Goal: Information Seeking & Learning: Understand process/instructions

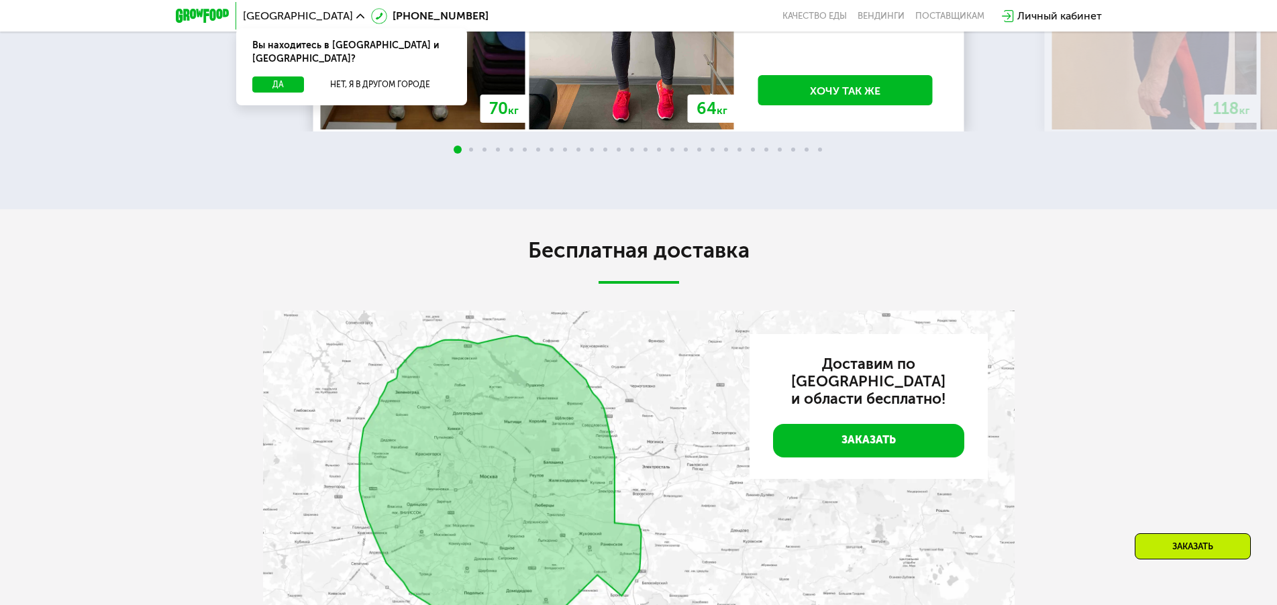
scroll to position [3786, 0]
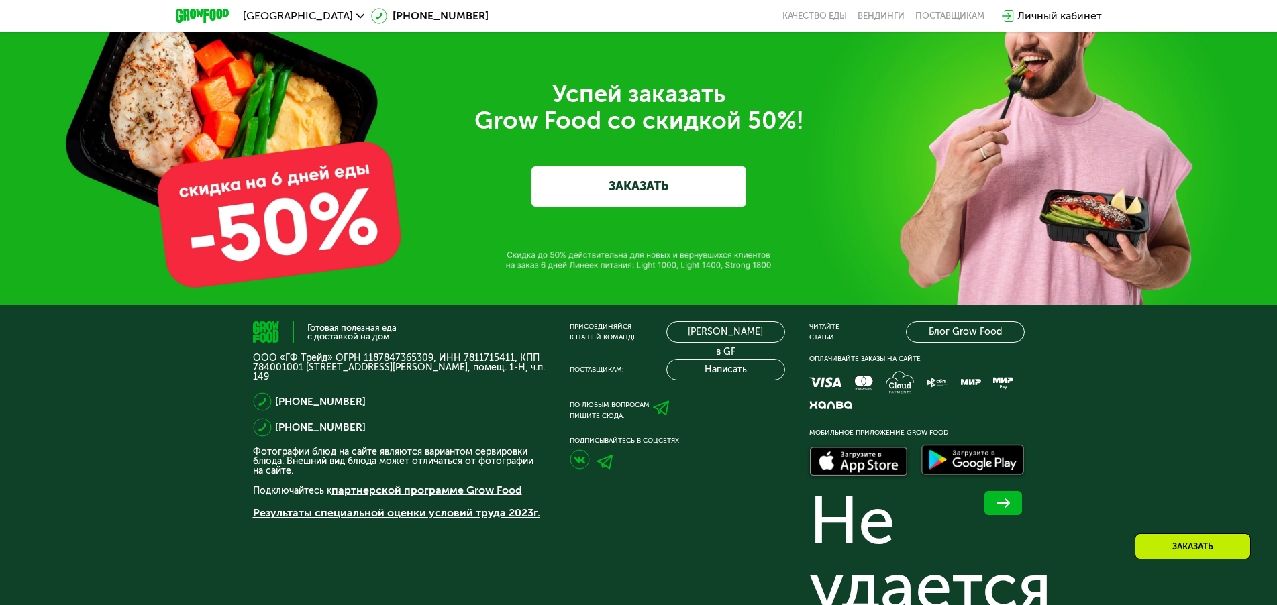
scroll to position [3869, 0]
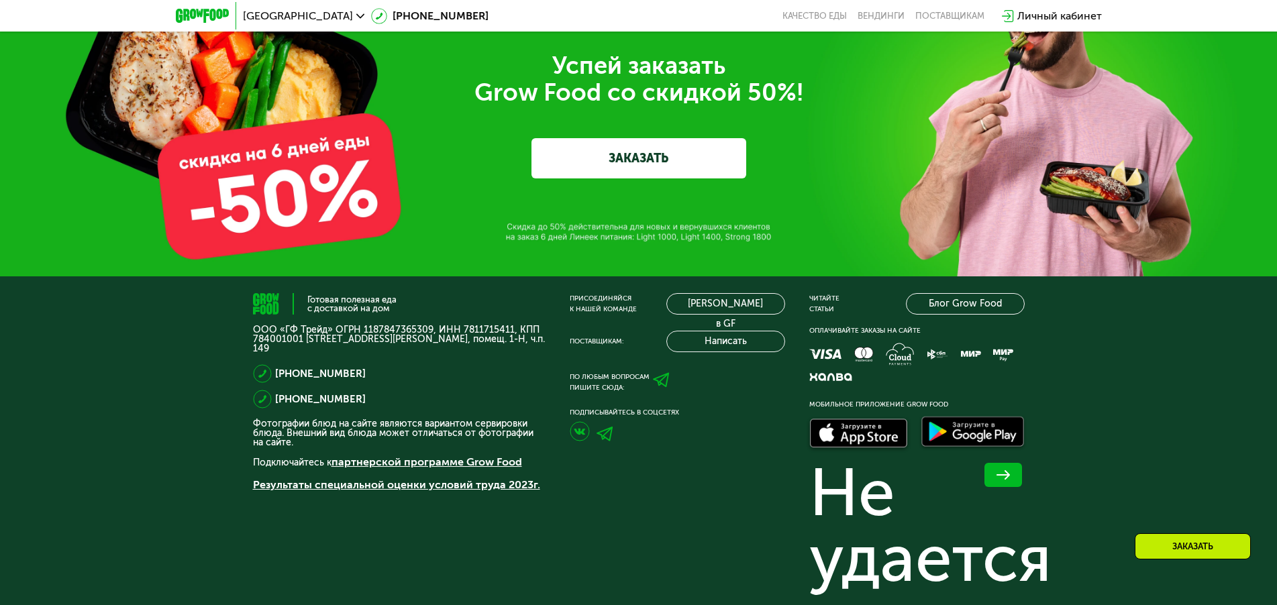
click at [448, 482] on p "Результаты специальной оценки условий труда 2023г." at bounding box center [399, 485] width 293 height 16
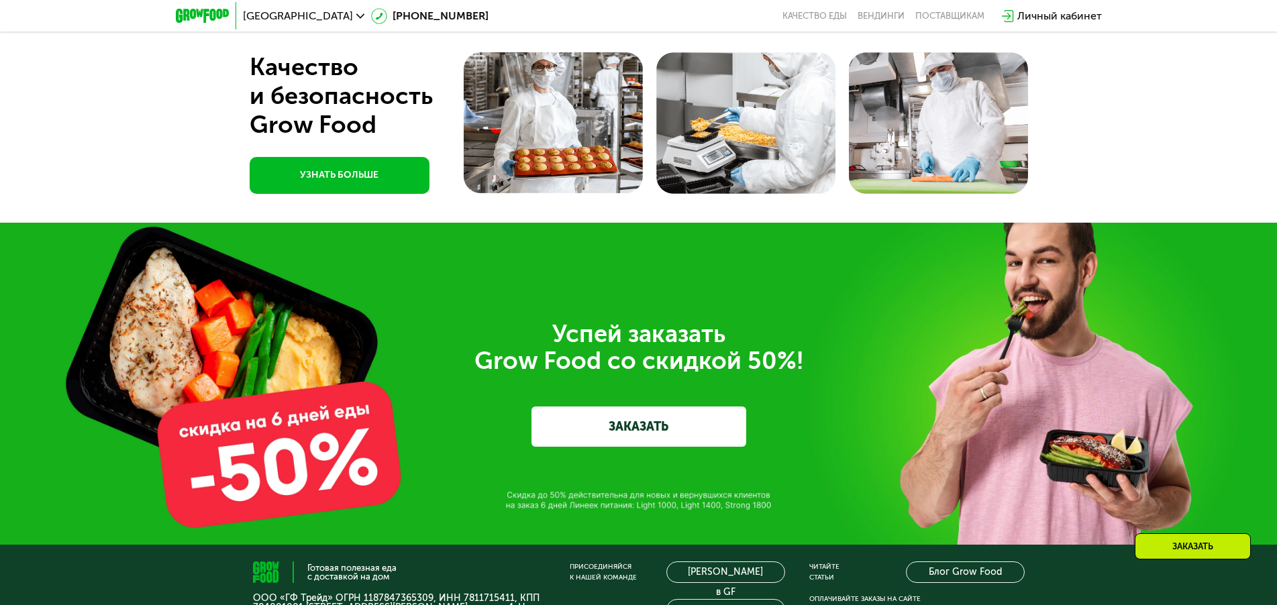
click at [448, 482] on div "Успей заказать  Grow Food со скидкой 50%! ЗАКАЗАТЬ" at bounding box center [638, 384] width 1277 height 322
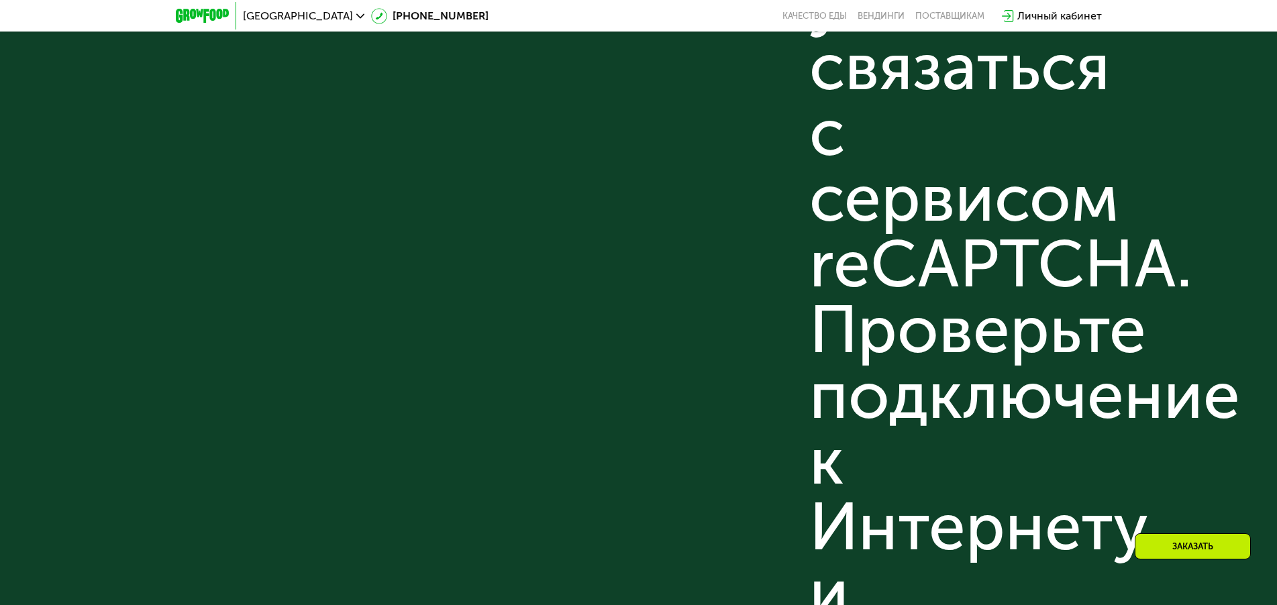
scroll to position [4724, 0]
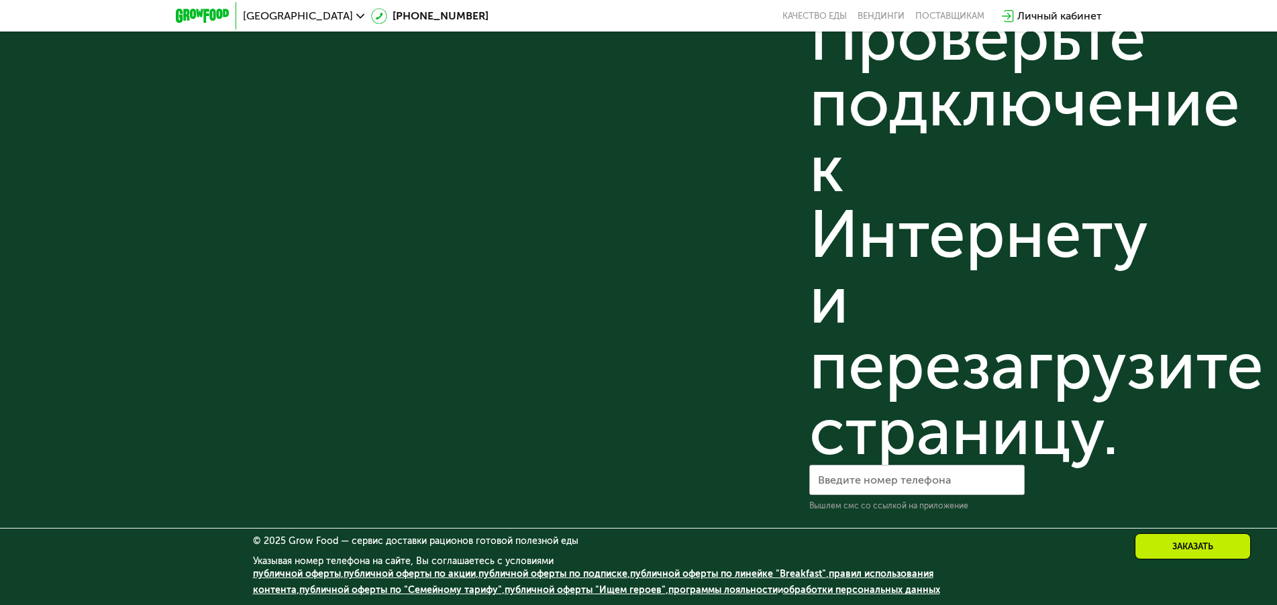
click at [699, 573] on link "публичной оферты по линейке "Breakfast"" at bounding box center [728, 574] width 196 height 11
click at [536, 570] on link "публичной оферты по подписке" at bounding box center [553, 574] width 149 height 11
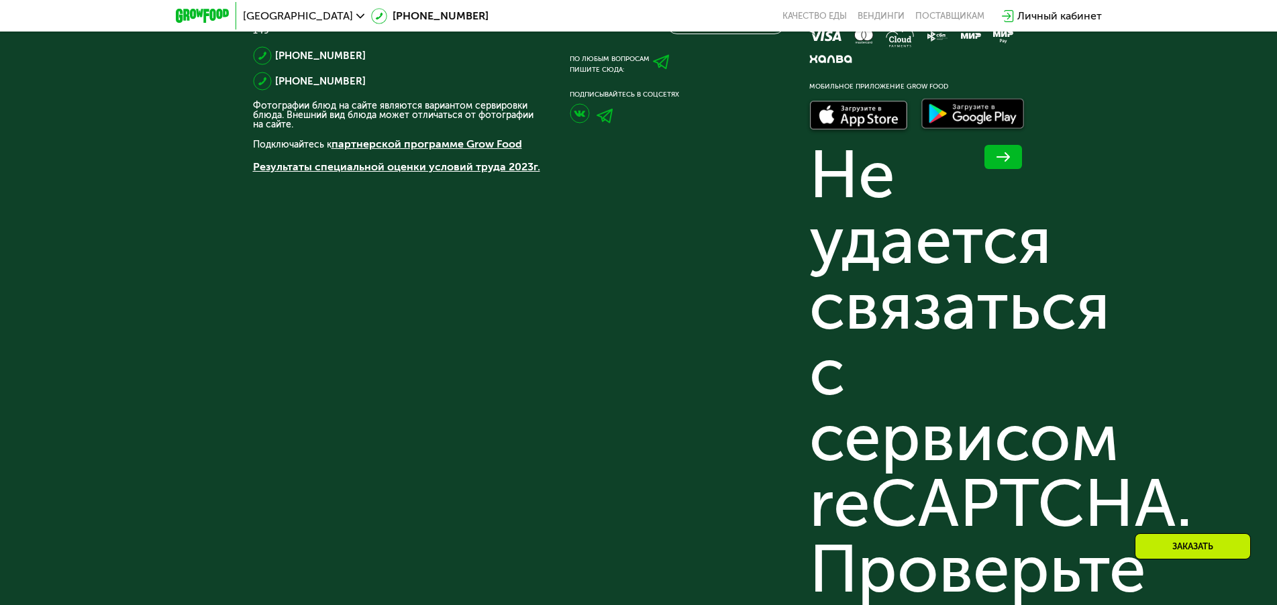
click at [771, 320] on div "Присоединяйся к нашей команде [PERSON_NAME] в GF Поставщикам: Написать По любым…" at bounding box center [677, 509] width 215 height 1069
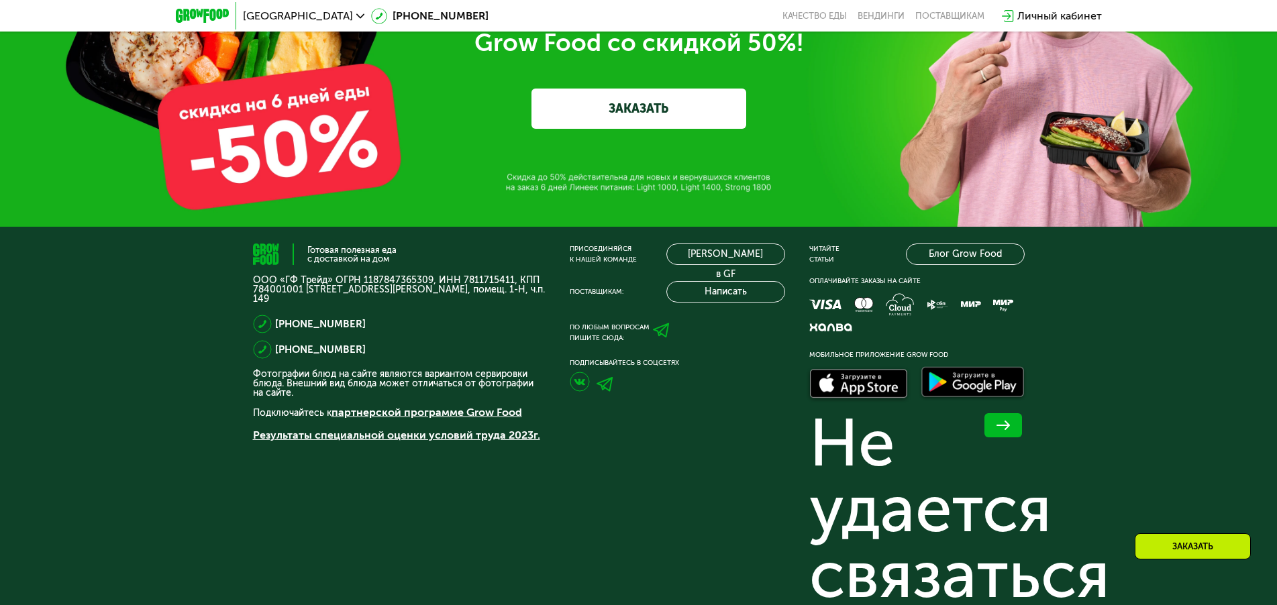
scroll to position [4254, 0]
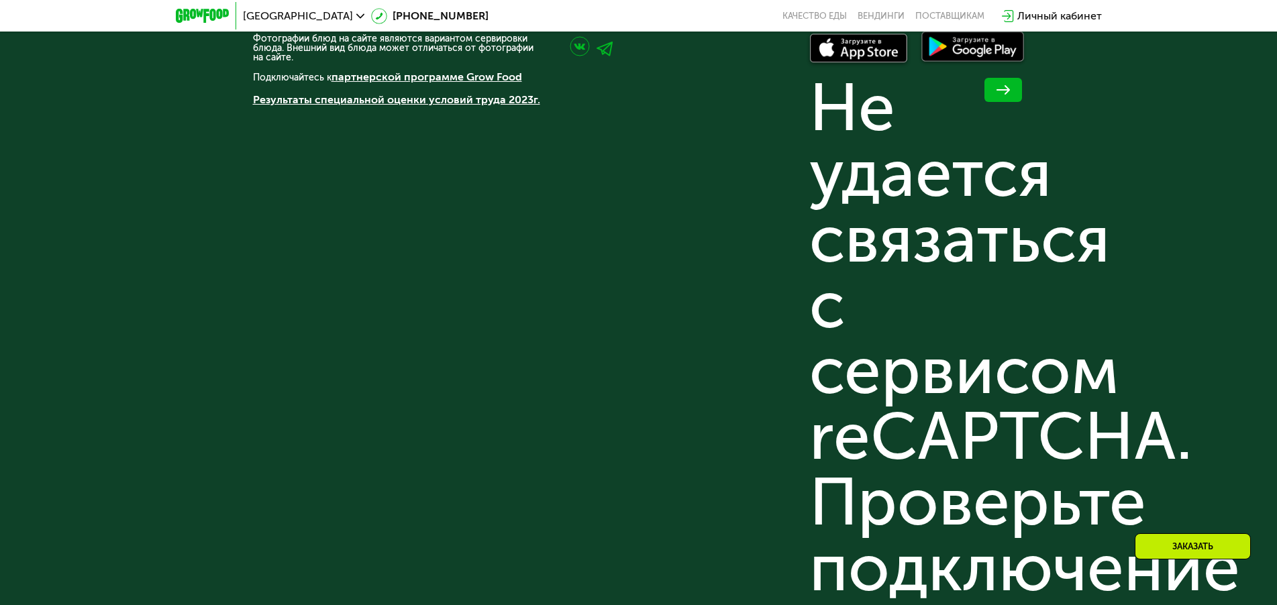
click at [436, 79] on link "партнерской программе Grow Food" at bounding box center [427, 76] width 191 height 13
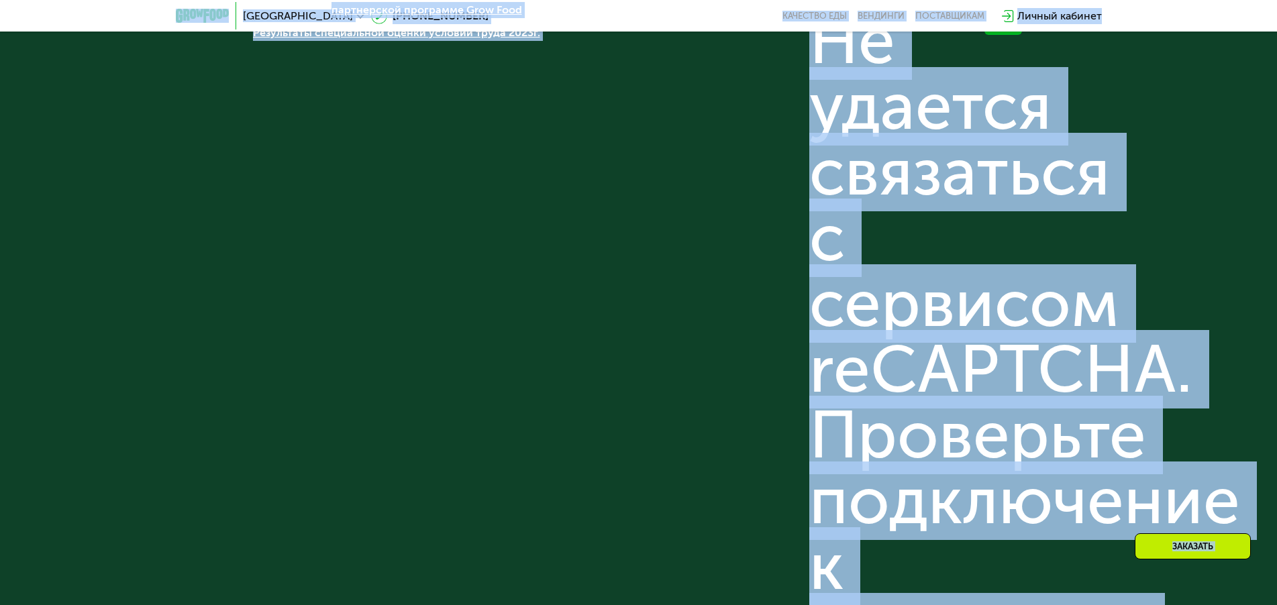
scroll to position [4724, 0]
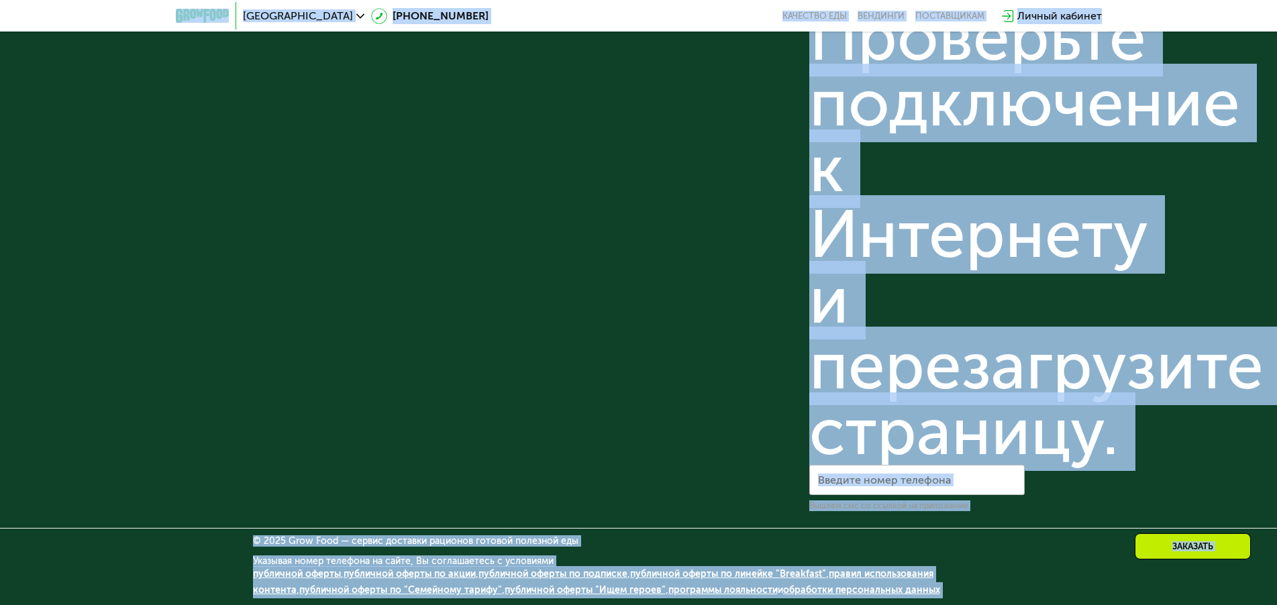
click at [334, 592] on link "публичной оферты по "Семейному тарифу"" at bounding box center [400, 590] width 203 height 11
click at [911, 400] on div "Не удается связаться с сервисом reCAPTCHA. Проверьте подключение к Интернету и …" at bounding box center [917, 37] width 215 height 855
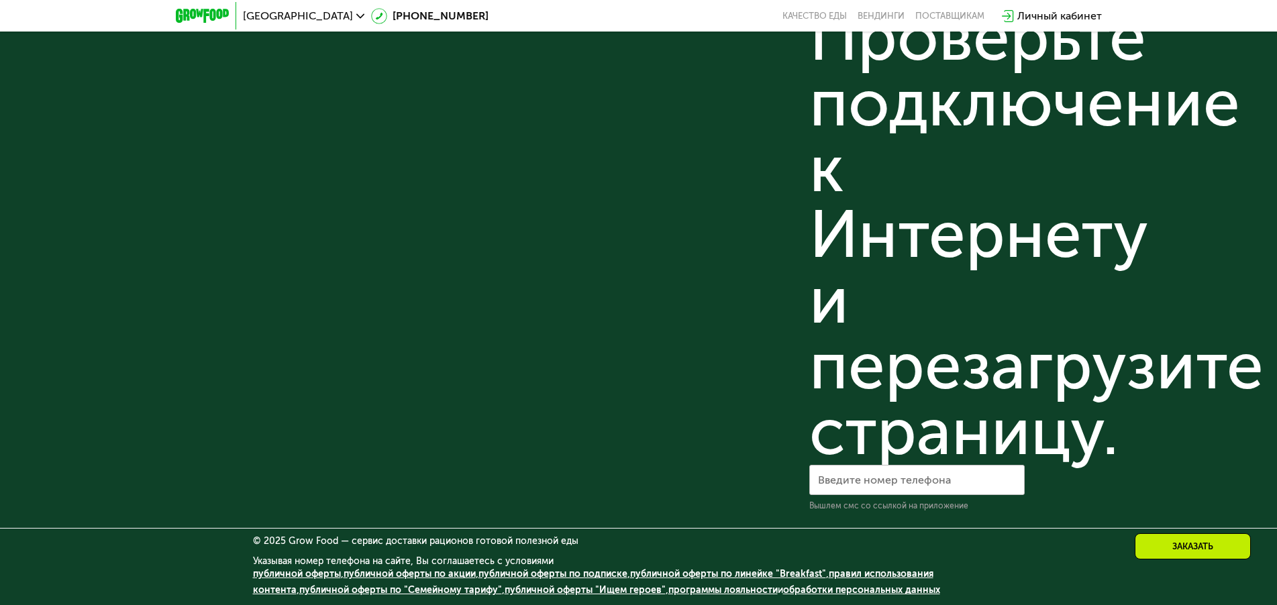
scroll to position [4254, 0]
